Goal: Information Seeking & Learning: Learn about a topic

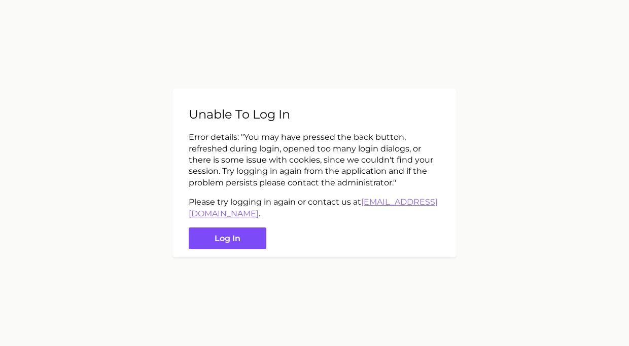
click at [226, 239] on button "Log in" at bounding box center [228, 239] width 78 height 22
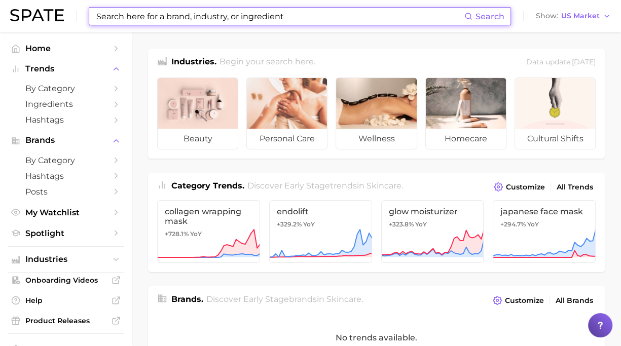
click at [158, 23] on input at bounding box center [279, 16] width 369 height 17
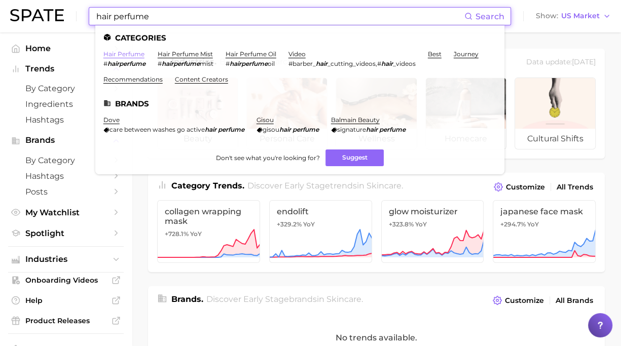
type input "hair perfume"
click at [132, 53] on link "hair perfume" at bounding box center [123, 54] width 41 height 8
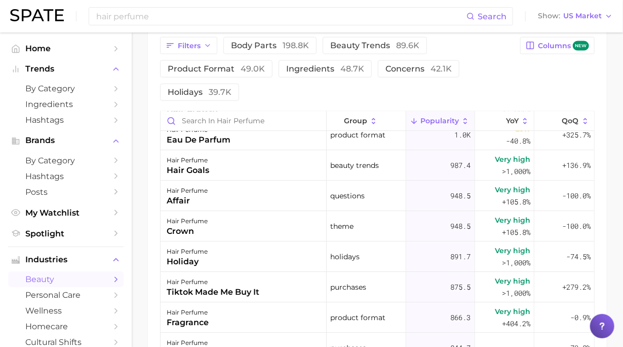
scroll to position [1369, 0]
